Goal: Transaction & Acquisition: Book appointment/travel/reservation

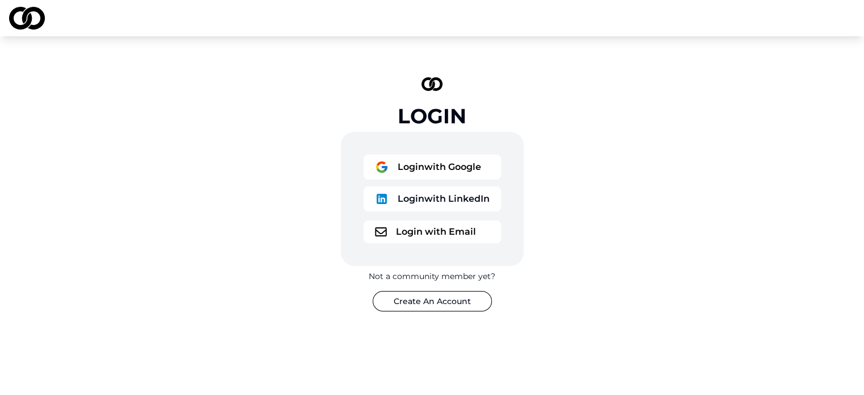
click at [425, 200] on button "Login with LinkedIn" at bounding box center [433, 198] width 138 height 25
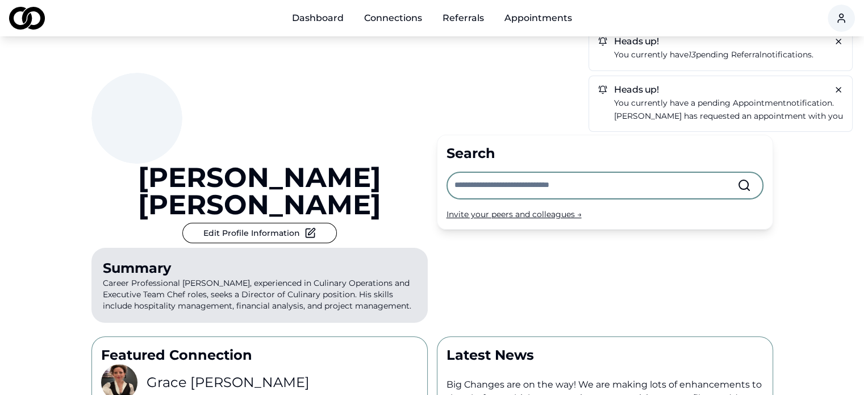
click at [760, 49] on p "You currently have 13 pending referral notifications." at bounding box center [728, 54] width 229 height 13
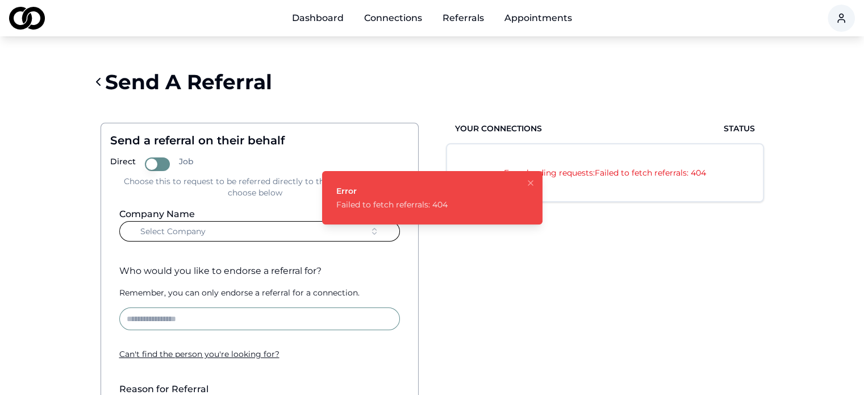
click at [530, 185] on icon "Notifications (F8)" at bounding box center [530, 182] width 9 height 9
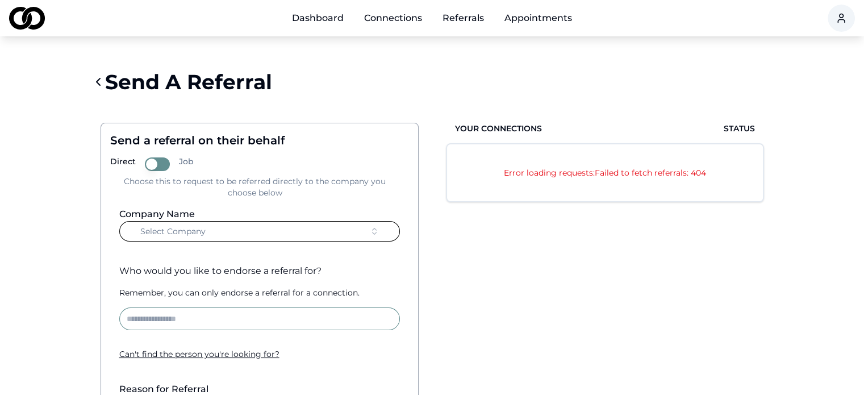
click at [255, 236] on button "Select Company" at bounding box center [259, 231] width 281 height 20
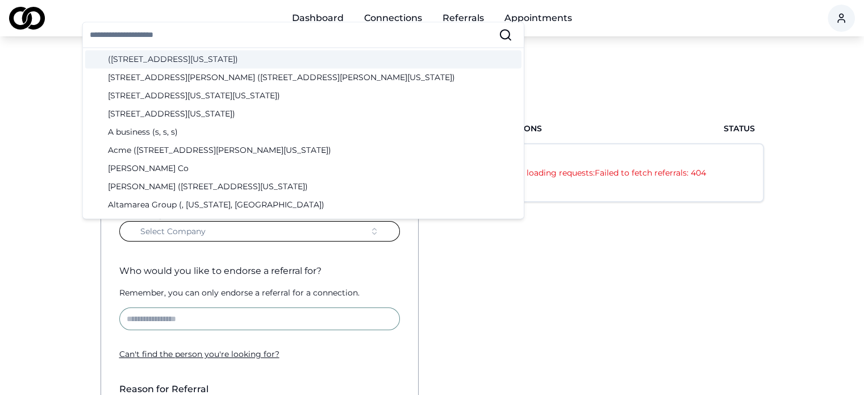
click at [255, 236] on button "Select Company" at bounding box center [259, 231] width 281 height 20
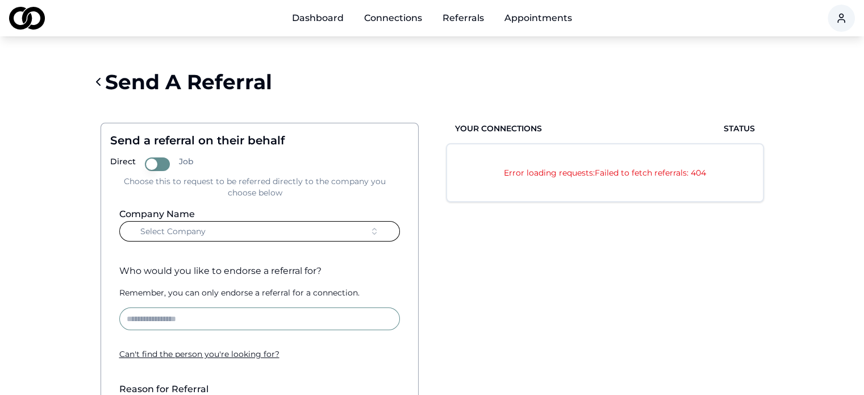
click at [539, 16] on link "Appointments" at bounding box center [539, 18] width 86 height 23
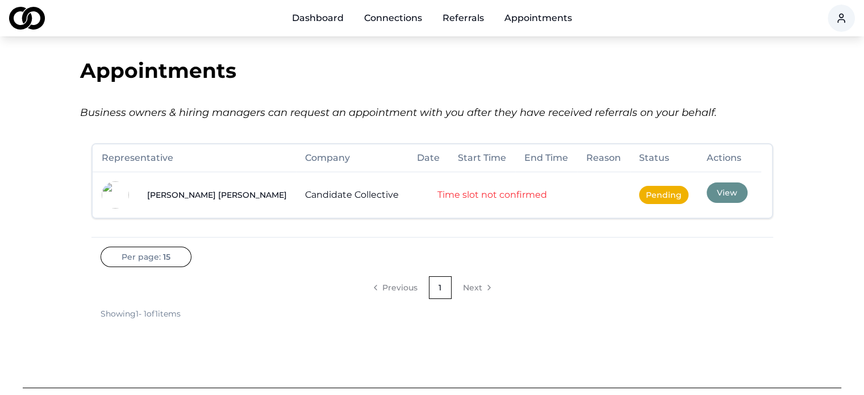
click at [698, 198] on td "View" at bounding box center [730, 195] width 64 height 46
click at [707, 191] on button "View" at bounding box center [727, 192] width 41 height 20
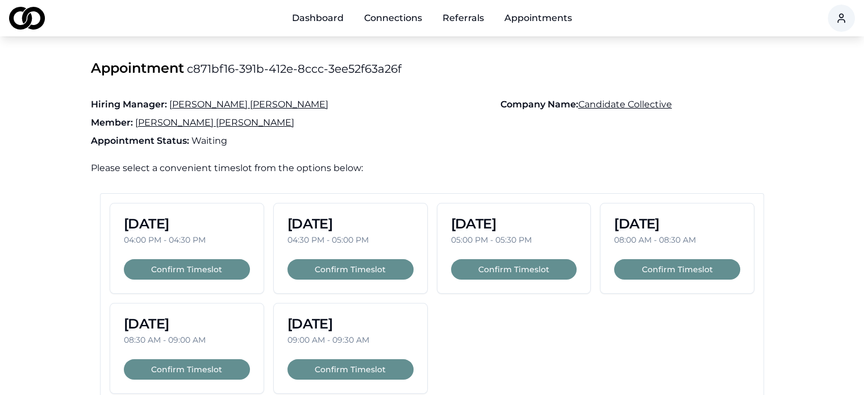
click at [310, 365] on button "Confirm Timeslot" at bounding box center [351, 369] width 126 height 20
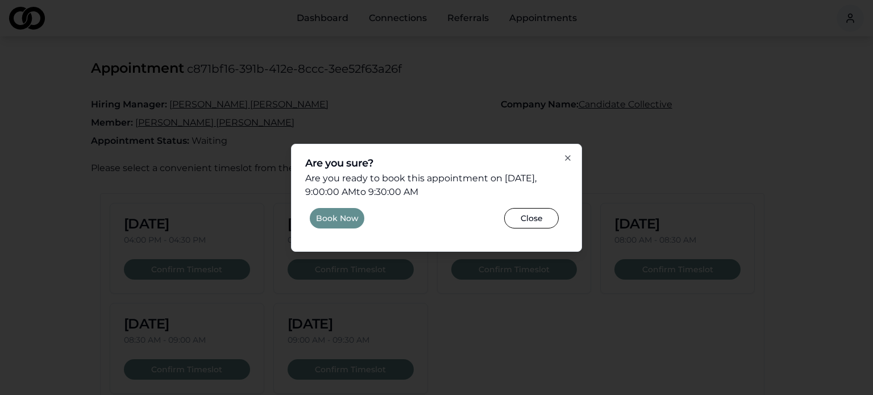
click at [329, 215] on button "Book Now" at bounding box center [337, 218] width 55 height 20
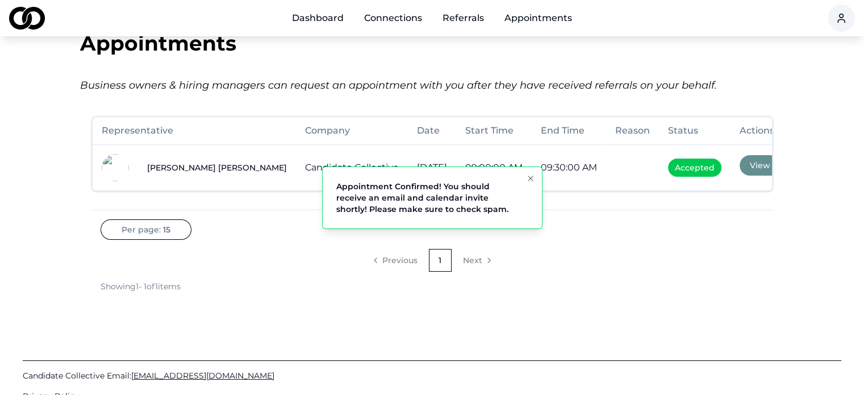
scroll to position [31, 0]
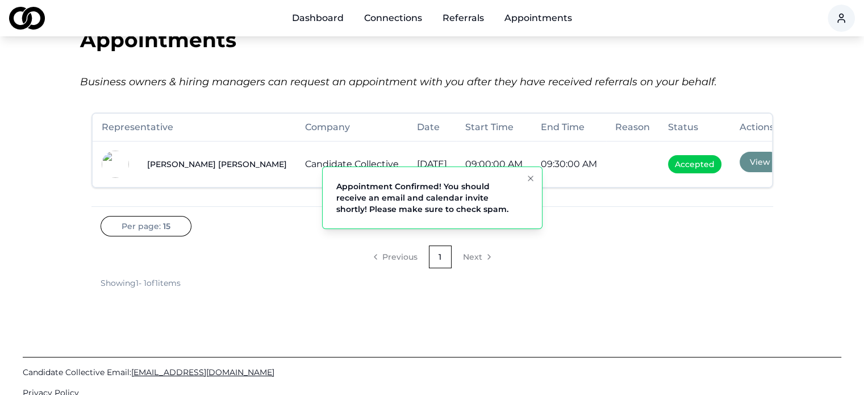
click at [529, 178] on icon "Notifications (F8)" at bounding box center [530, 178] width 9 height 9
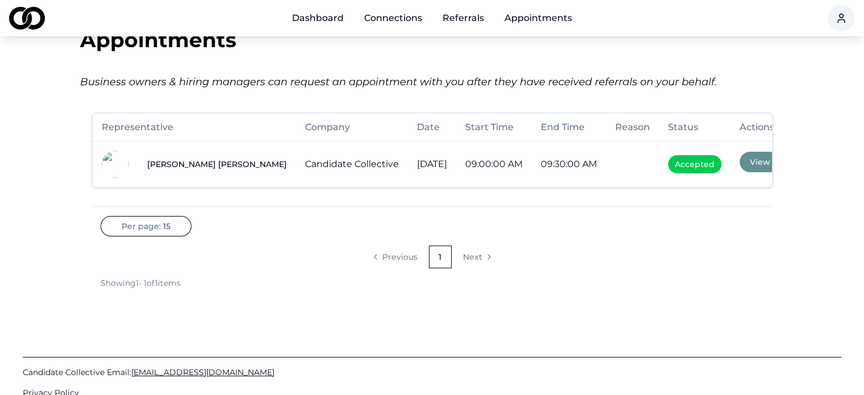
click at [754, 163] on button "View" at bounding box center [760, 162] width 41 height 20
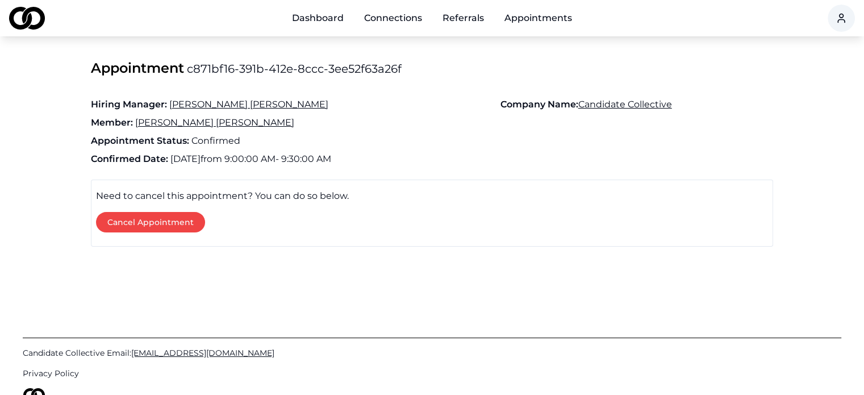
click at [447, 172] on div "Hiring Manager: [PERSON_NAME] Member: [PERSON_NAME] Company Name: Candidate Col…" at bounding box center [432, 134] width 683 height 91
